Goal: Information Seeking & Learning: Learn about a topic

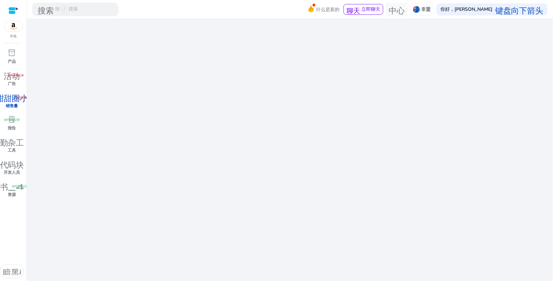
click at [16, 7] on div at bounding box center [13, 11] width 10 height 8
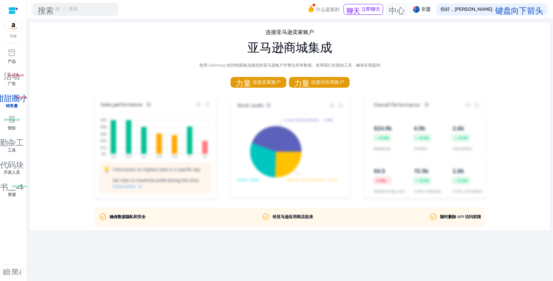
click at [13, 10] on div at bounding box center [13, 11] width 10 height 8
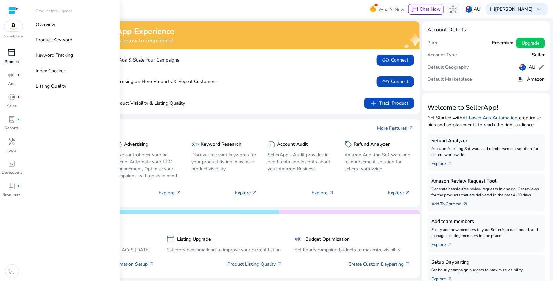
click at [14, 49] on span "inventory_2" at bounding box center [12, 53] width 8 height 8
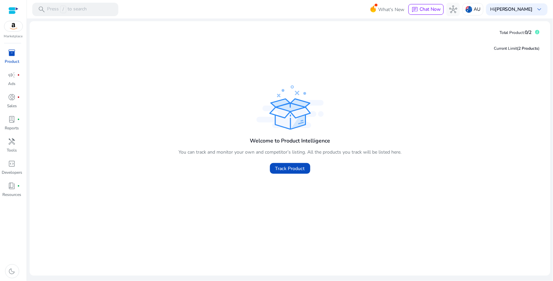
click at [14, 8] on div at bounding box center [13, 11] width 10 height 8
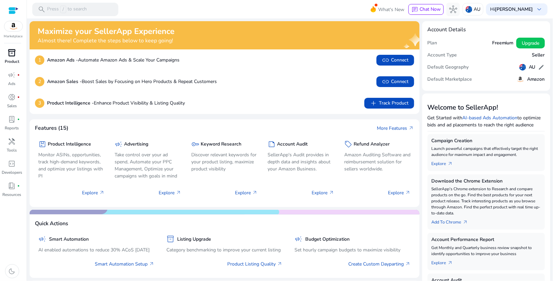
click at [149, 16] on mat-toolbar "search Press / to search What's New chat Chat Now hub AU Hi jj wu keyboard_arro…" at bounding box center [290, 9] width 526 height 18
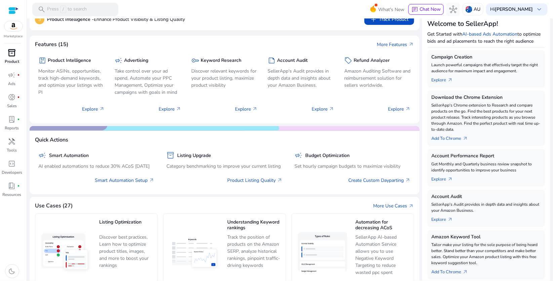
scroll to position [145, 0]
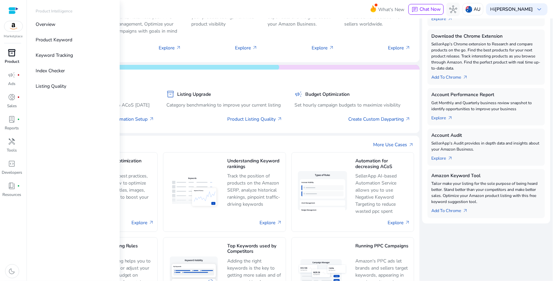
click at [13, 8] on div at bounding box center [13, 11] width 10 height 8
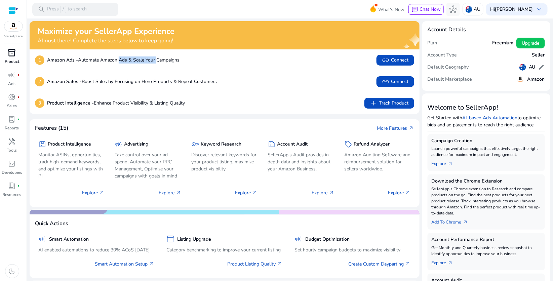
drag, startPoint x: 97, startPoint y: 50, endPoint x: 124, endPoint y: 49, distance: 27.2
click at [124, 56] on p "Amazon Ads - Automate Amazon Ads & Scale Your Campaigns" at bounding box center [113, 59] width 132 height 7
click at [108, 78] on p "Amazon Sales - Boost Sales by Focusing on Hero Products & Repeat Customers" at bounding box center [132, 81] width 170 height 7
click at [16, 215] on div "inventory_2 Product campaign fiber_manual_record Ads donut_small fiber_manual_r…" at bounding box center [13, 164] width 27 height 234
click at [227, 14] on mat-toolbar "search Press / to search What's New chat Chat Now hub AU Hi jj wu keyboard_arro…" at bounding box center [290, 9] width 526 height 18
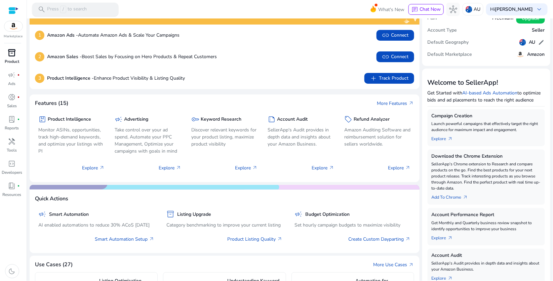
scroll to position [42, 0]
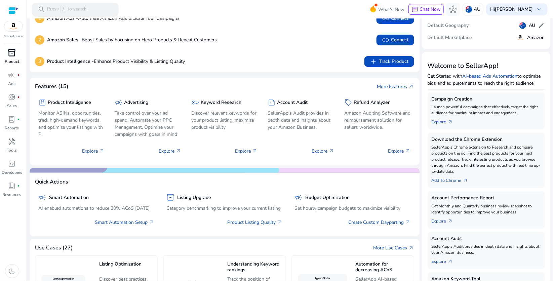
click at [57, 7] on p "Press / to search" at bounding box center [67, 9] width 40 height 7
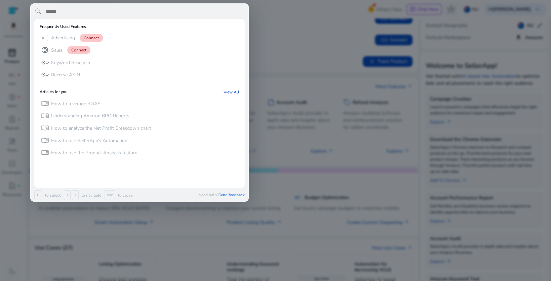
type input "*"
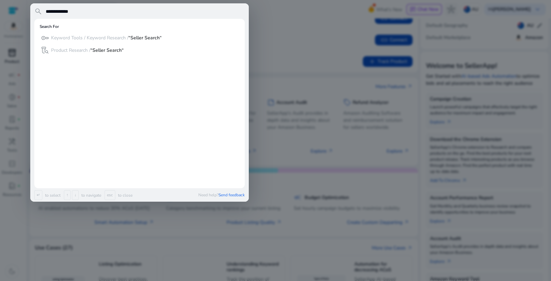
type input "**********"
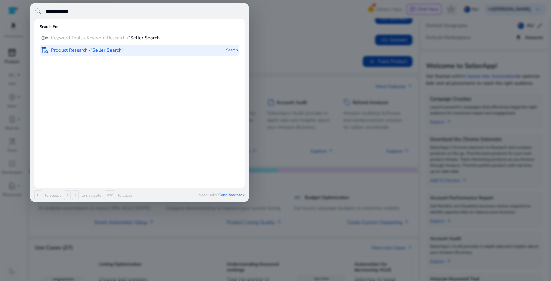
click at [90, 47] on b "“Seller Search“" at bounding box center [106, 50] width 33 height 6
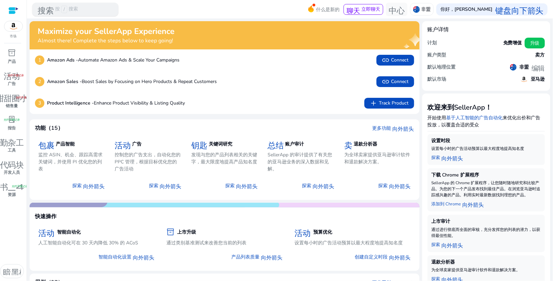
click at [67, 9] on div "搜索 按 / 搜索" at bounding box center [75, 9] width 86 height 13
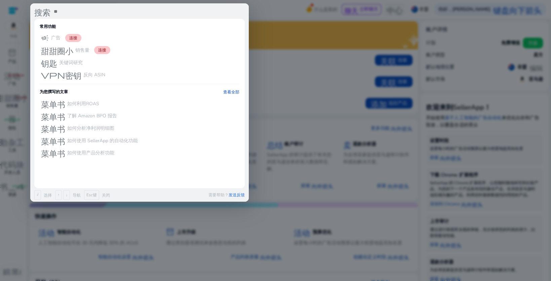
click at [284, 16] on div at bounding box center [275, 140] width 551 height 281
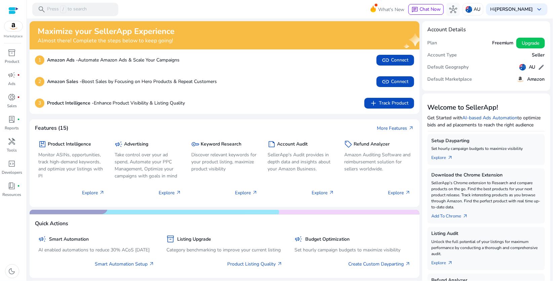
click at [329, 18] on mat-toolbar "search Press / to search What's New chat Chat Now hub AU Hi jj wu keyboard_arro…" at bounding box center [290, 9] width 526 height 18
click at [86, 10] on div "search Press / to search" at bounding box center [75, 9] width 86 height 13
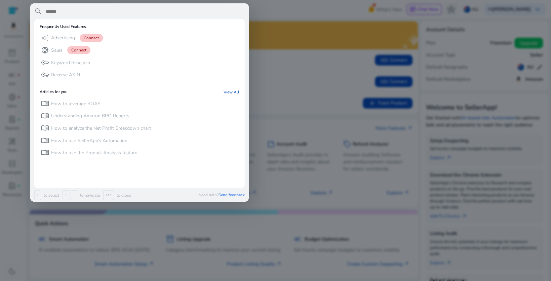
click at [62, 11] on input "text" at bounding box center [145, 11] width 200 height 8
type input "*"
click at [299, 96] on div at bounding box center [275, 140] width 551 height 281
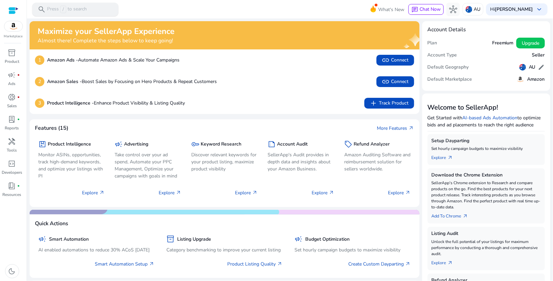
click at [80, 10] on div "search Press / to search" at bounding box center [75, 9] width 86 height 13
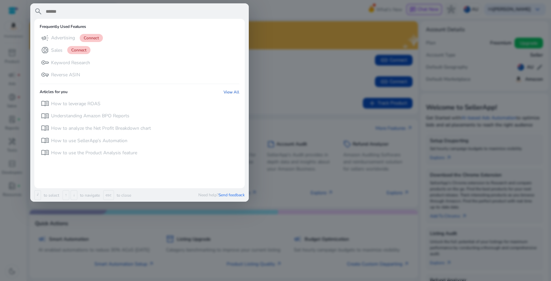
click at [364, 99] on div at bounding box center [275, 140] width 551 height 281
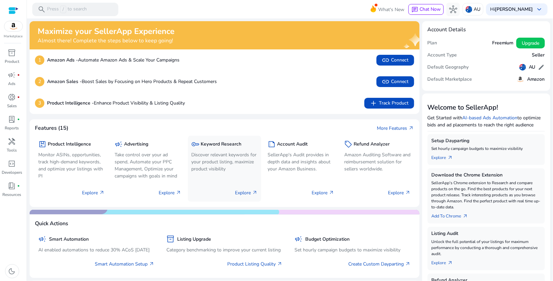
click at [210, 151] on p "Discover relevant keywords for your product listing, maximize product visibility" at bounding box center [224, 161] width 67 height 21
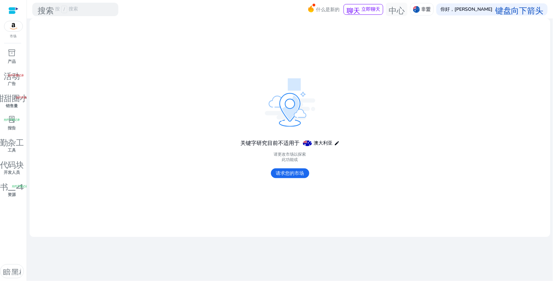
click at [293, 170] on font "请求您的市场" at bounding box center [290, 173] width 28 height 6
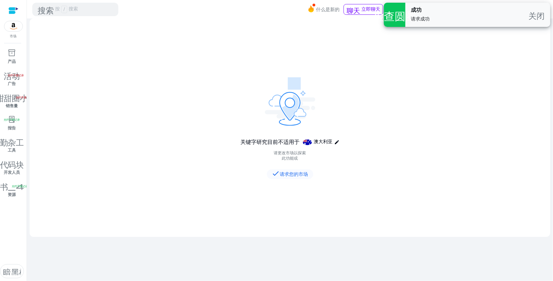
click at [542, 18] on font "关闭" at bounding box center [537, 14] width 16 height 9
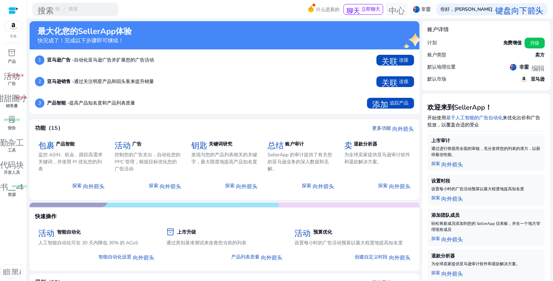
click at [389, 125] on font "更多功能" at bounding box center [381, 128] width 19 height 6
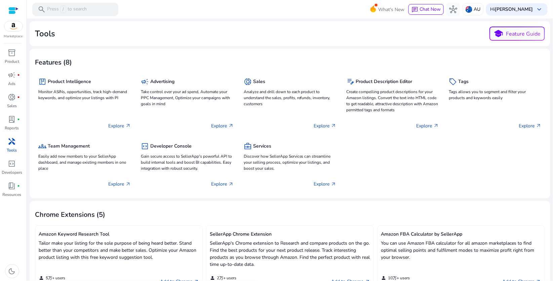
click at [90, 39] on div "Tools school Feature Guide" at bounding box center [290, 34] width 510 height 14
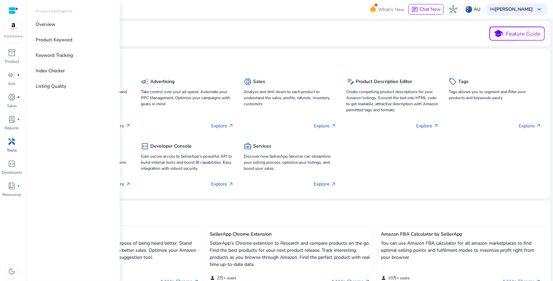
click at [124, 9] on mat-toolbar "search Press / to search What's New chat Chat Now hub AU Hi jj wu keyboard_arro…" at bounding box center [290, 9] width 526 height 18
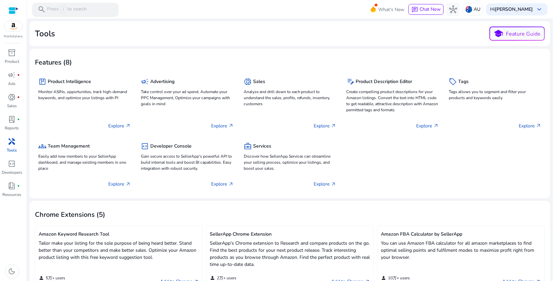
click at [87, 12] on div "search Press / to search" at bounding box center [75, 9] width 86 height 13
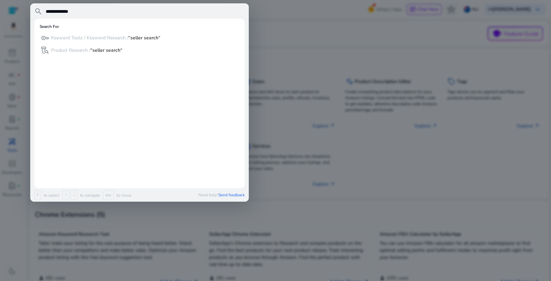
type input "**********"
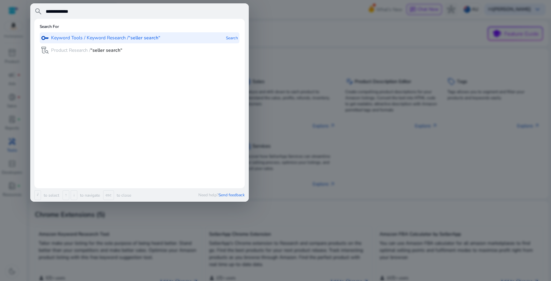
click at [67, 35] on p "Keyword Tools / Keyword Research / “seller search“" at bounding box center [105, 38] width 109 height 7
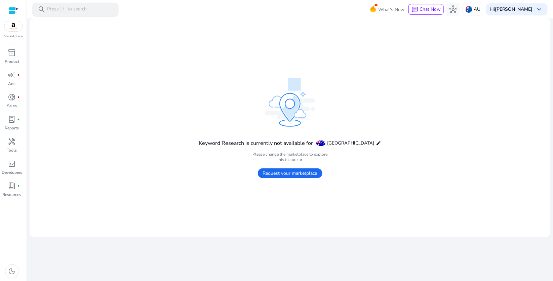
click at [63, 10] on p "Press / to search" at bounding box center [67, 9] width 40 height 7
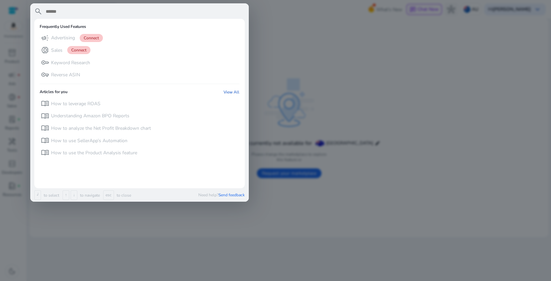
click at [411, 87] on div at bounding box center [275, 140] width 551 height 281
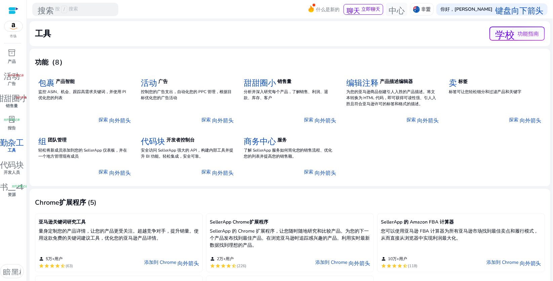
click at [132, 228] on font "量身定制您的产品详情，让您的产品更受关注。超越竞争对手，提升销量。使用这款免费的关键词建议工具，优化您的亚马逊产品详情。" at bounding box center [119, 234] width 160 height 13
click at [161, 228] on font "量身定制您的产品详情，让您的产品更受关注。超越竞争对手，提升销量。使用这款免费的关键词建议工具，优化您的亚马逊产品详情。" at bounding box center [119, 234] width 160 height 13
click at [66, 256] on div "person 5万+用户" at bounding box center [56, 259] width 34 height 7
click at [186, 259] on font "向外箭头" at bounding box center [189, 262] width 22 height 7
click at [14, 48] on font "inventory_2" at bounding box center [12, 52] width 8 height 9
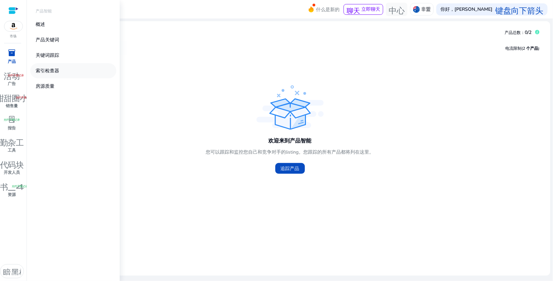
click at [43, 68] on font "索引检查器" at bounding box center [48, 71] width 24 height 6
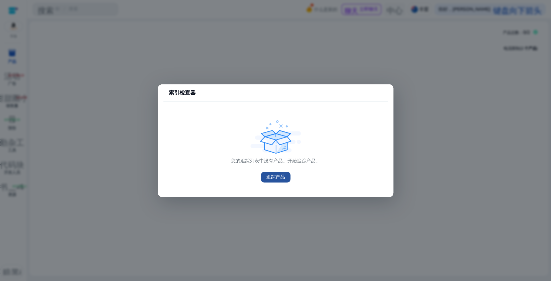
click at [272, 174] on font "追踪产品" at bounding box center [275, 177] width 19 height 6
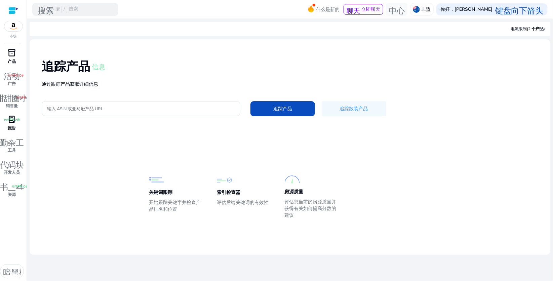
click at [16, 114] on div "lab_profile 光纤手册记录" at bounding box center [12, 119] width 19 height 11
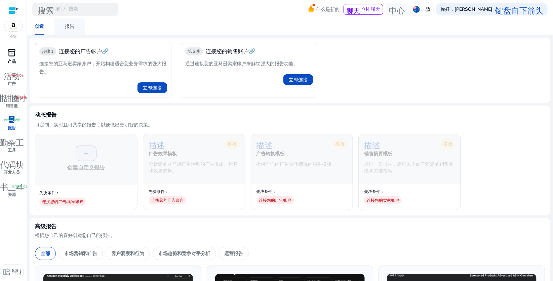
click at [69, 22] on span "报告" at bounding box center [69, 26] width 9 height 16
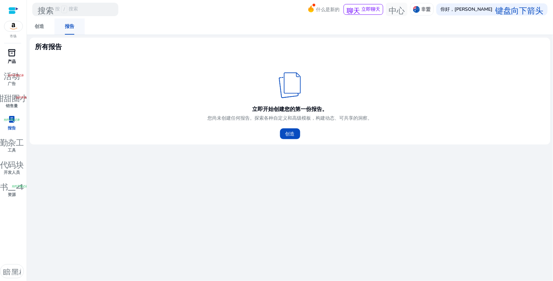
click at [56, 27] on link "报告" at bounding box center [69, 26] width 30 height 16
click at [49, 27] on link "创造" at bounding box center [39, 26] width 30 height 16
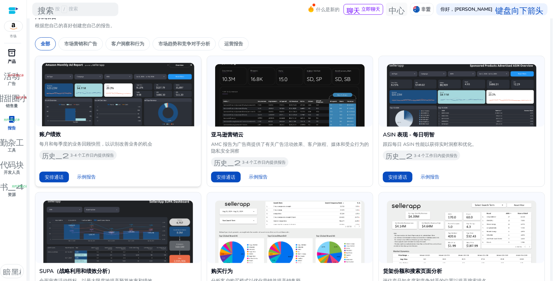
scroll to position [84, 0]
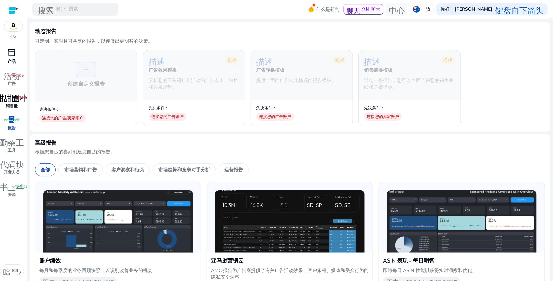
click at [6, 92] on link "甜甜圈小 光纤手册记录 销售量" at bounding box center [12, 103] width 24 height 22
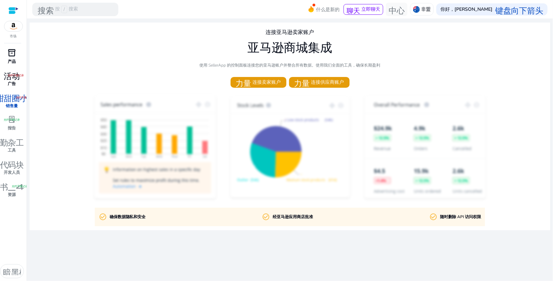
click at [8, 70] on link "活动 光纤手册记录 广告" at bounding box center [12, 81] width 24 height 22
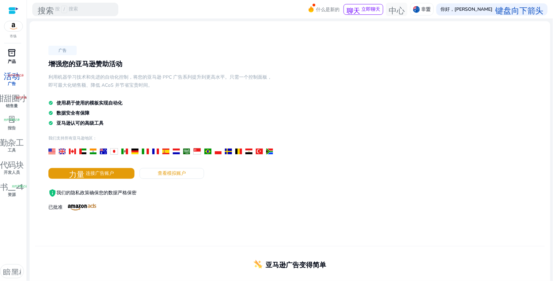
click at [11, 59] on font "产品" at bounding box center [12, 61] width 8 height 5
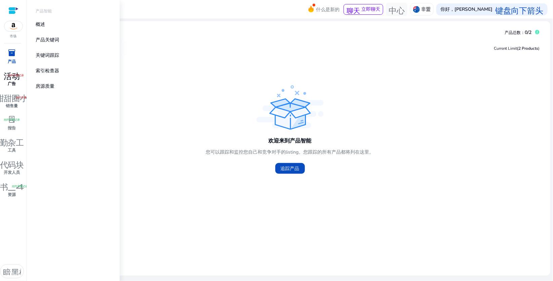
click at [10, 81] on font "广告" at bounding box center [12, 83] width 8 height 5
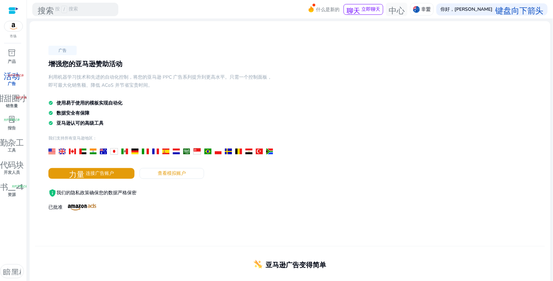
click at [16, 23] on img at bounding box center [13, 26] width 18 height 10
click at [12, 34] on font "市场" at bounding box center [13, 36] width 7 height 5
click at [12, 24] on img at bounding box center [13, 26] width 18 height 10
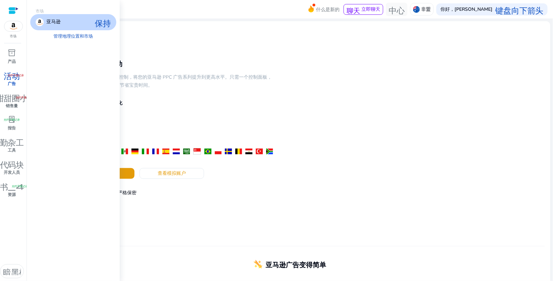
click at [56, 16] on div "亚马逊 保持" at bounding box center [73, 22] width 86 height 16
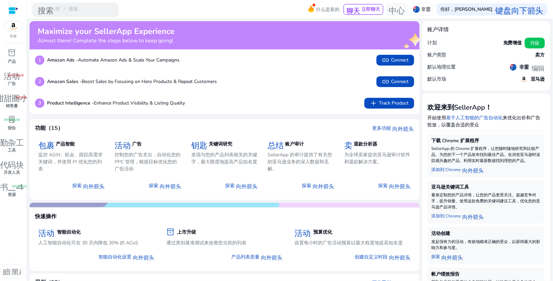
click at [48, 7] on font "搜索" at bounding box center [46, 9] width 16 height 9
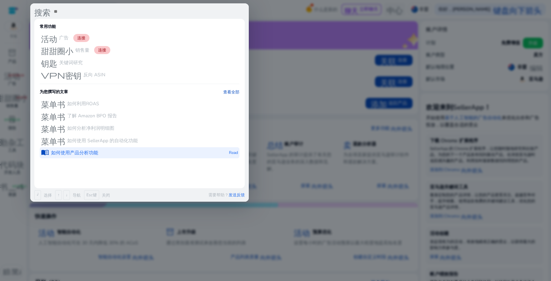
click at [95, 147] on div "menu_book 如何使用产品分析功能 Read" at bounding box center [140, 152] width 200 height 11
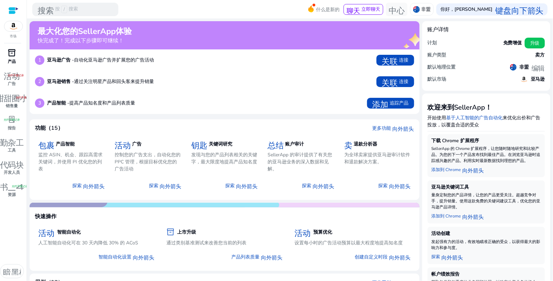
click at [10, 48] on font "inventory_2" at bounding box center [12, 52] width 8 height 9
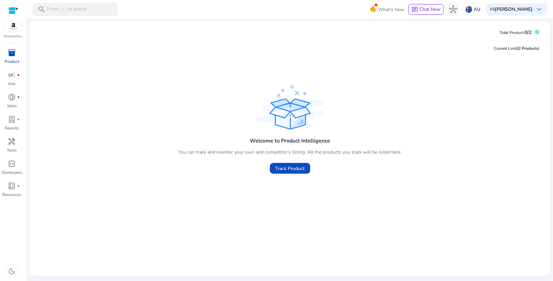
click at [10, 58] on p "Product" at bounding box center [12, 61] width 14 height 6
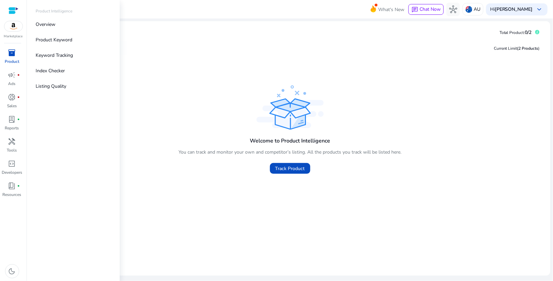
click at [54, 8] on p "Product Intelligence" at bounding box center [54, 11] width 37 height 6
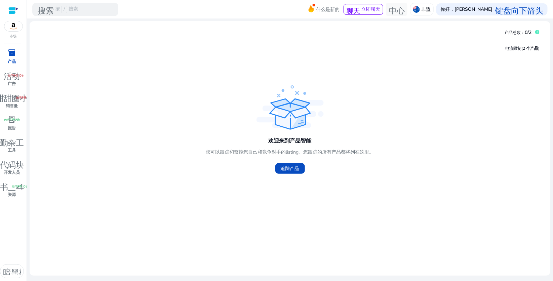
click at [13, 48] on font "inventory_2" at bounding box center [12, 52] width 8 height 9
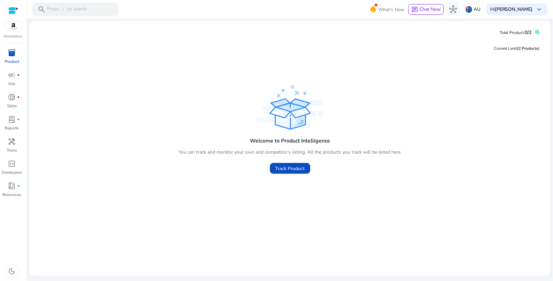
click at [12, 58] on p "Product" at bounding box center [12, 61] width 14 height 6
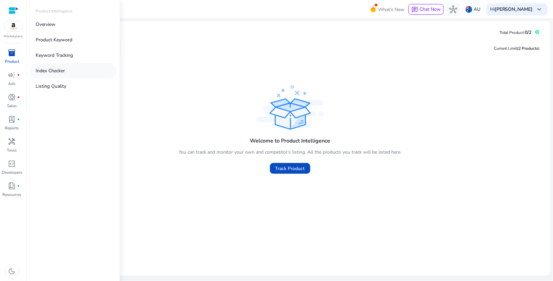
click at [55, 67] on p "Index Checker" at bounding box center [50, 70] width 29 height 7
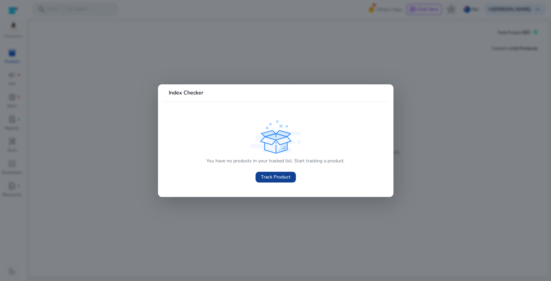
click at [273, 170] on span at bounding box center [276, 177] width 40 height 16
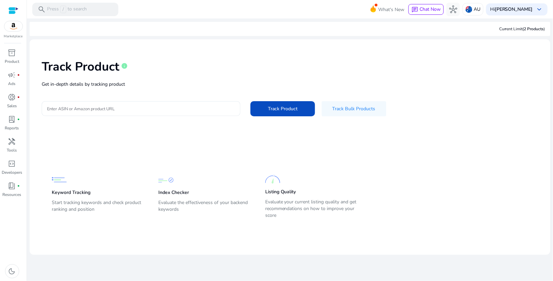
click at [111, 105] on input "Enter ASIN or Amazon product URL" at bounding box center [141, 108] width 188 height 7
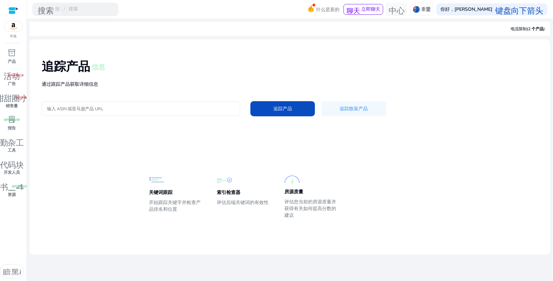
click at [481, 108] on div "追踪产品 信息 通过跟踪产品获取详细信息 输入 ASIN 或亚马逊产品 URL 追踪产品 追踪散装产品" at bounding box center [290, 87] width 510 height 85
click at [527, 27] on font "电流限制" at bounding box center [519, 28] width 16 height 5
